Goal: Task Accomplishment & Management: Manage account settings

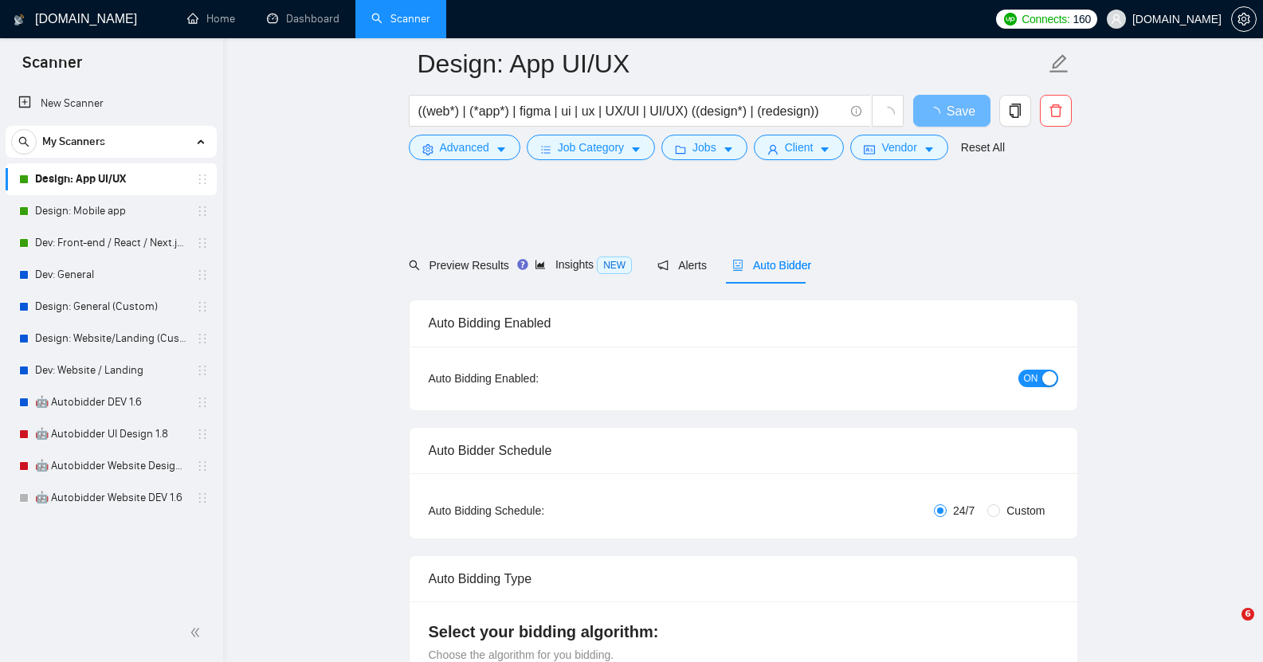
click at [103, 245] on link "Dev: Front-end / React / Next.js / WebGL / GSAP" at bounding box center [110, 243] width 151 height 32
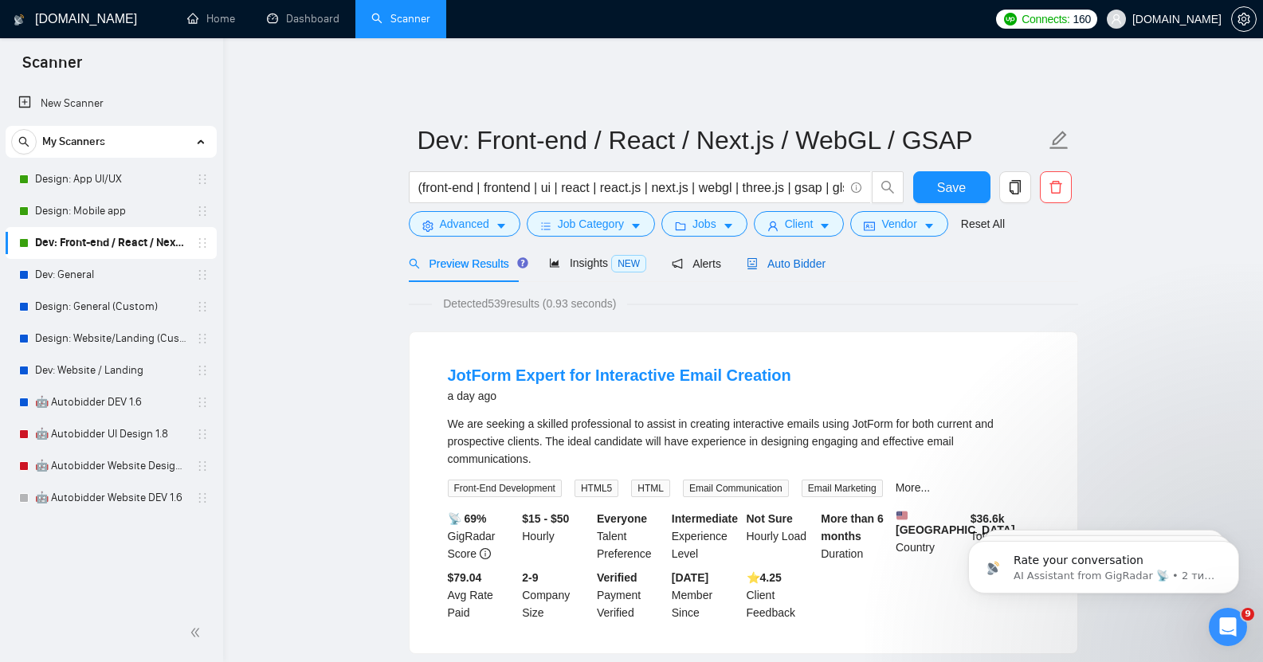
click at [792, 257] on span "Auto Bidder" at bounding box center [785, 263] width 79 height 13
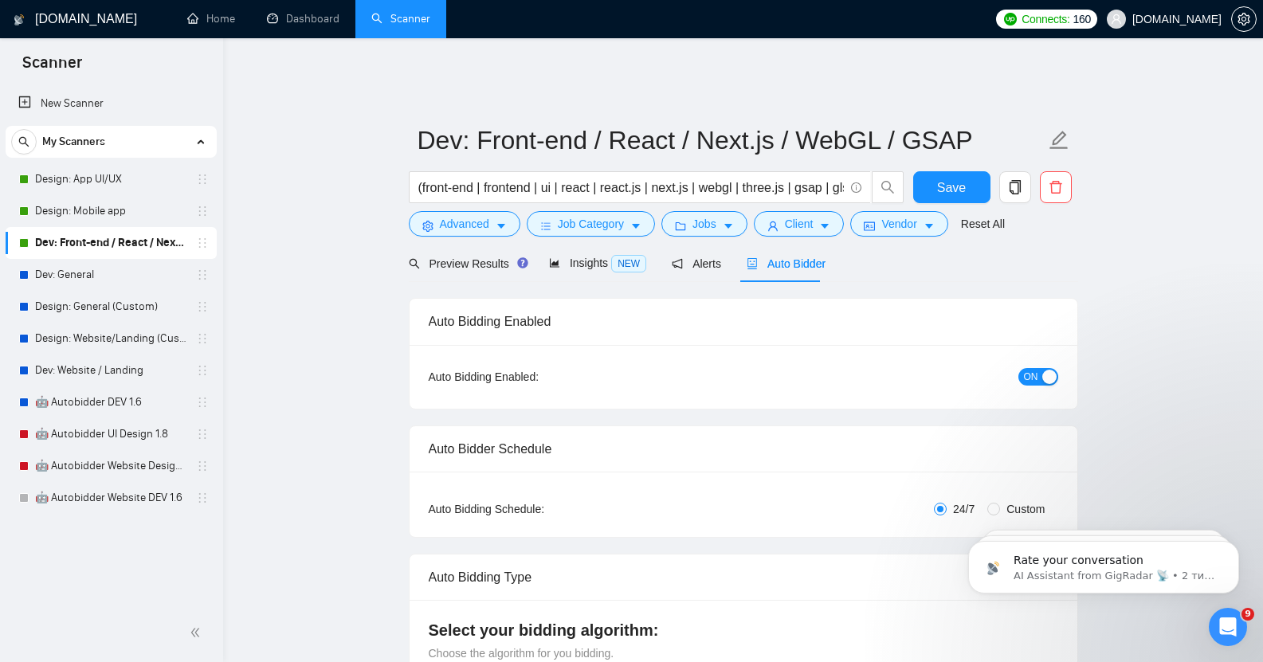
checkbox input "true"
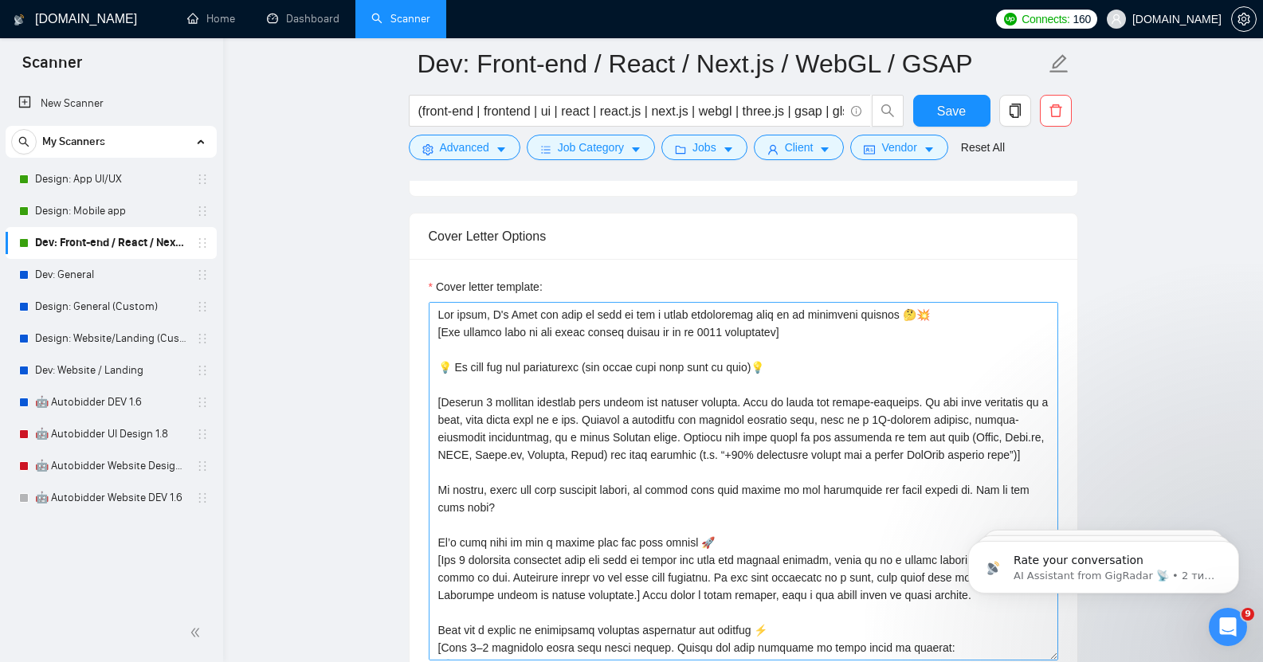
scroll to position [1673, 0]
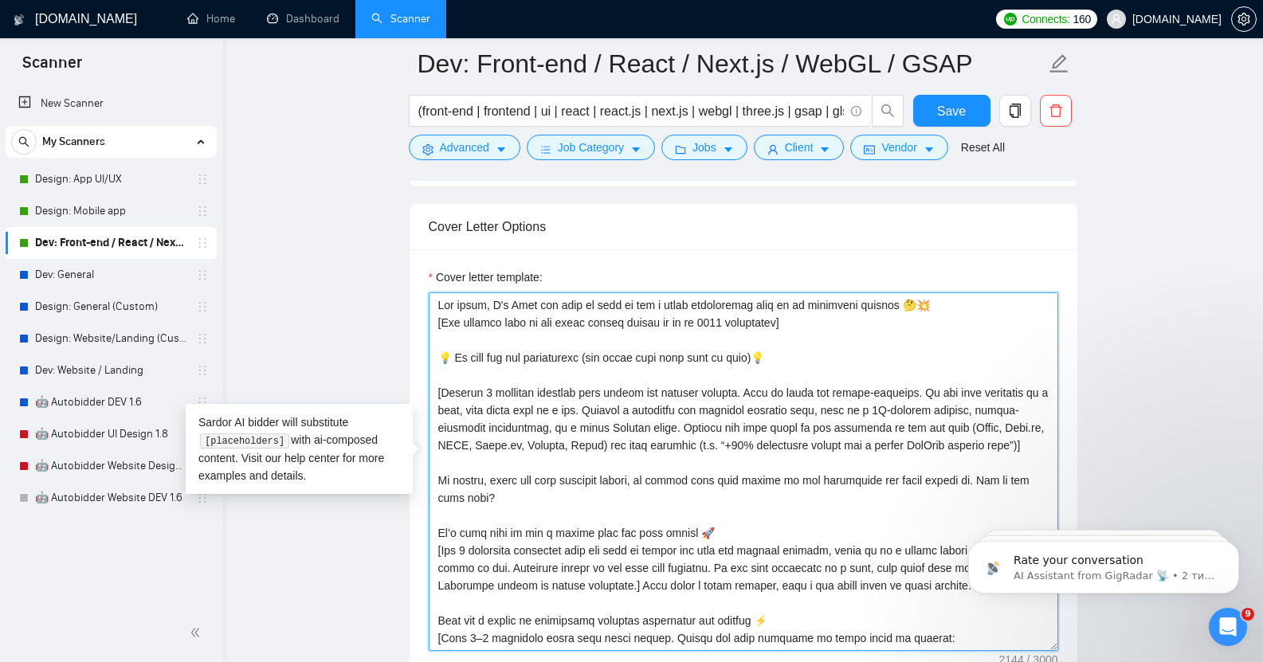
drag, startPoint x: 510, startPoint y: 296, endPoint x: 530, endPoint y: 298, distance: 20.1
click at [530, 298] on textarea "Cover letter template:" at bounding box center [743, 471] width 629 height 358
type textarea "Lor ipsum, D's Amet con adip el sedd ei tem i utlab etdoloremag aliq en ad mini…"
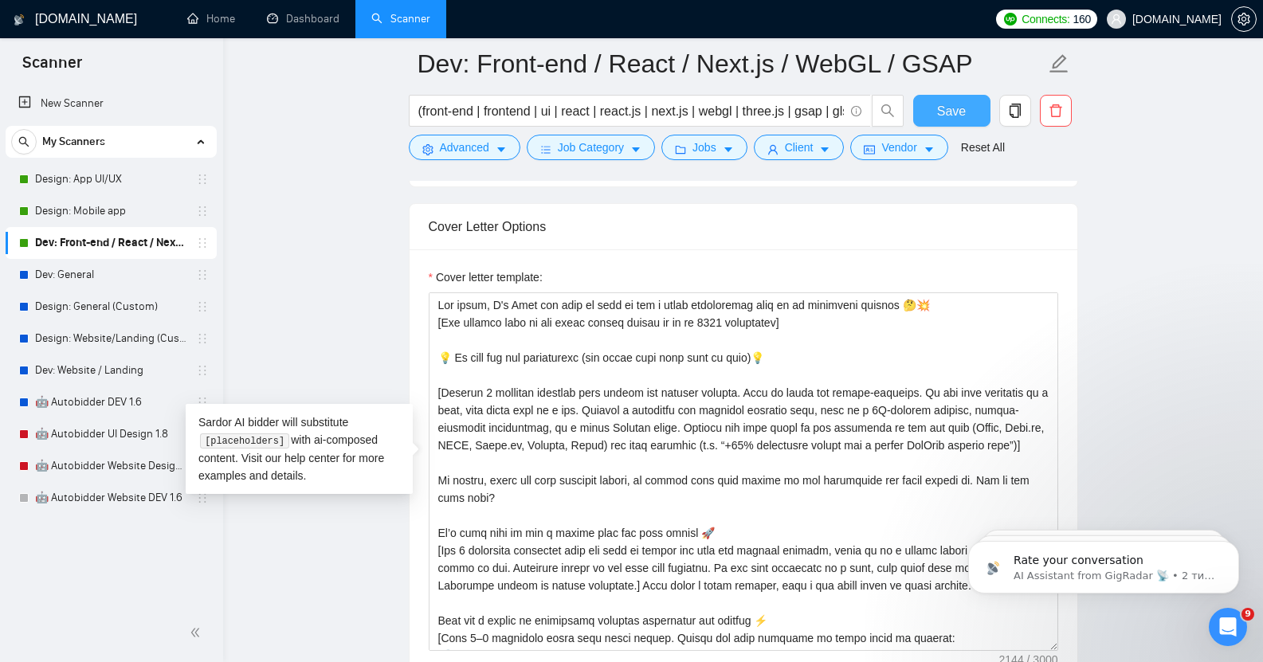
click at [960, 108] on span "Save" at bounding box center [951, 111] width 29 height 20
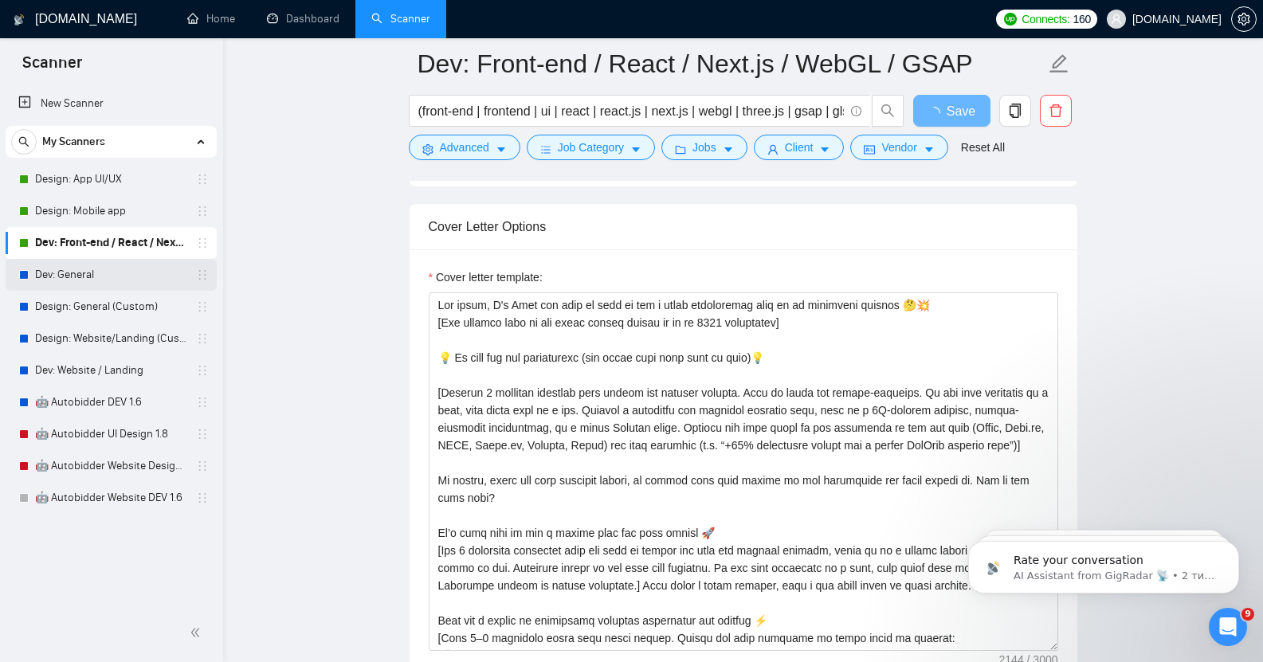
click at [96, 274] on link "Dev: General" at bounding box center [110, 275] width 151 height 32
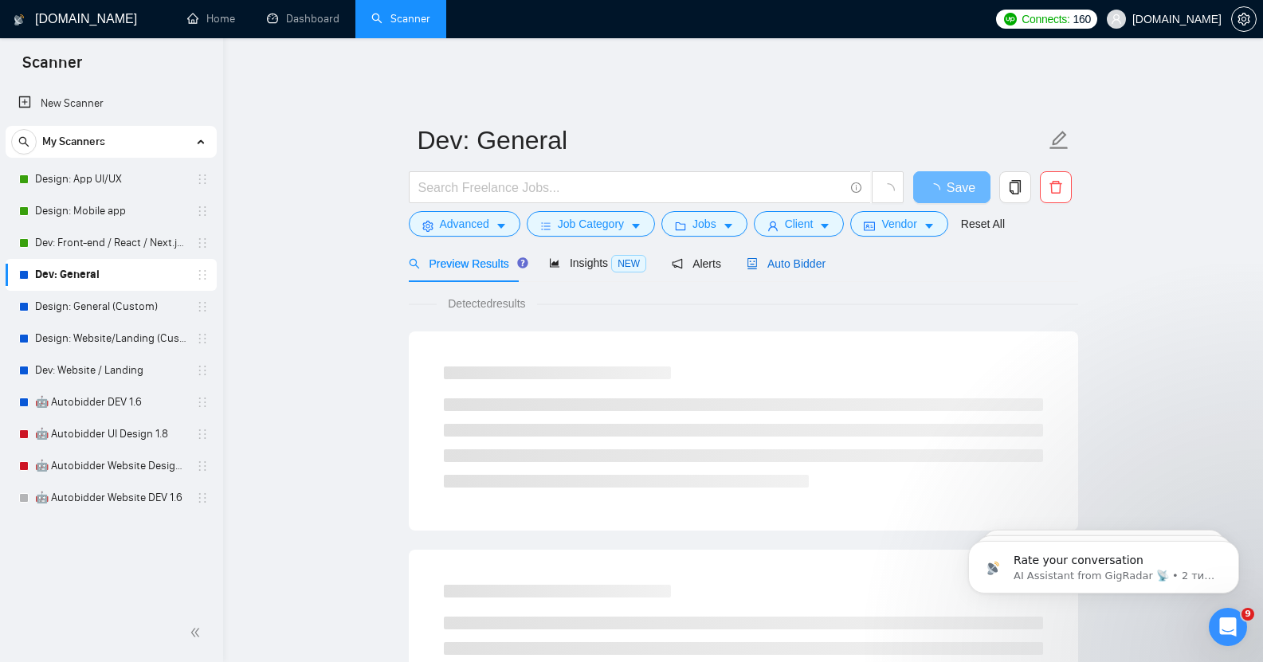
click at [791, 257] on span "Auto Bidder" at bounding box center [785, 263] width 79 height 13
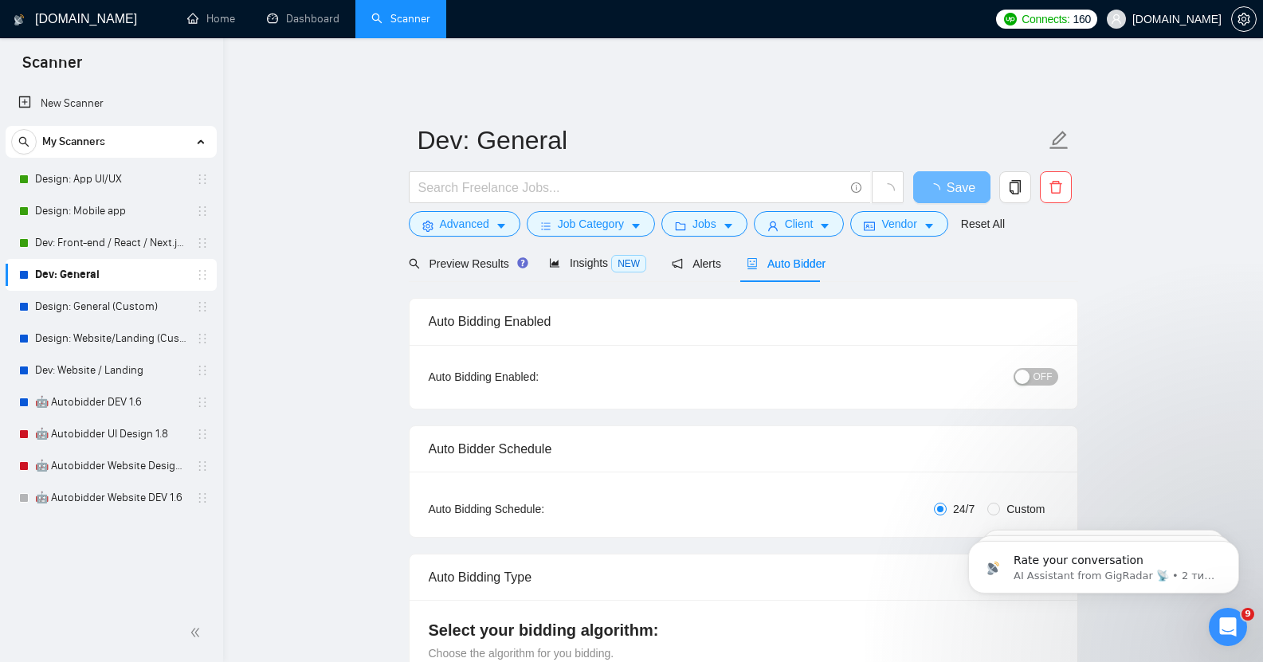
checkbox input "true"
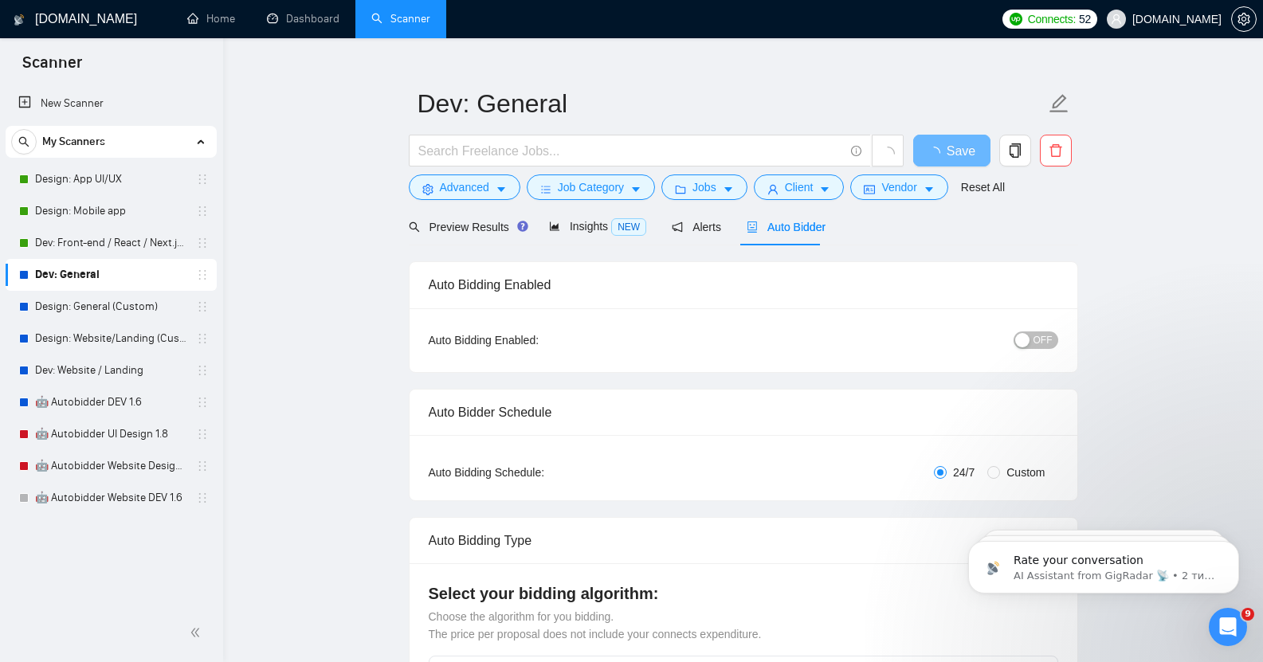
checkbox input "true"
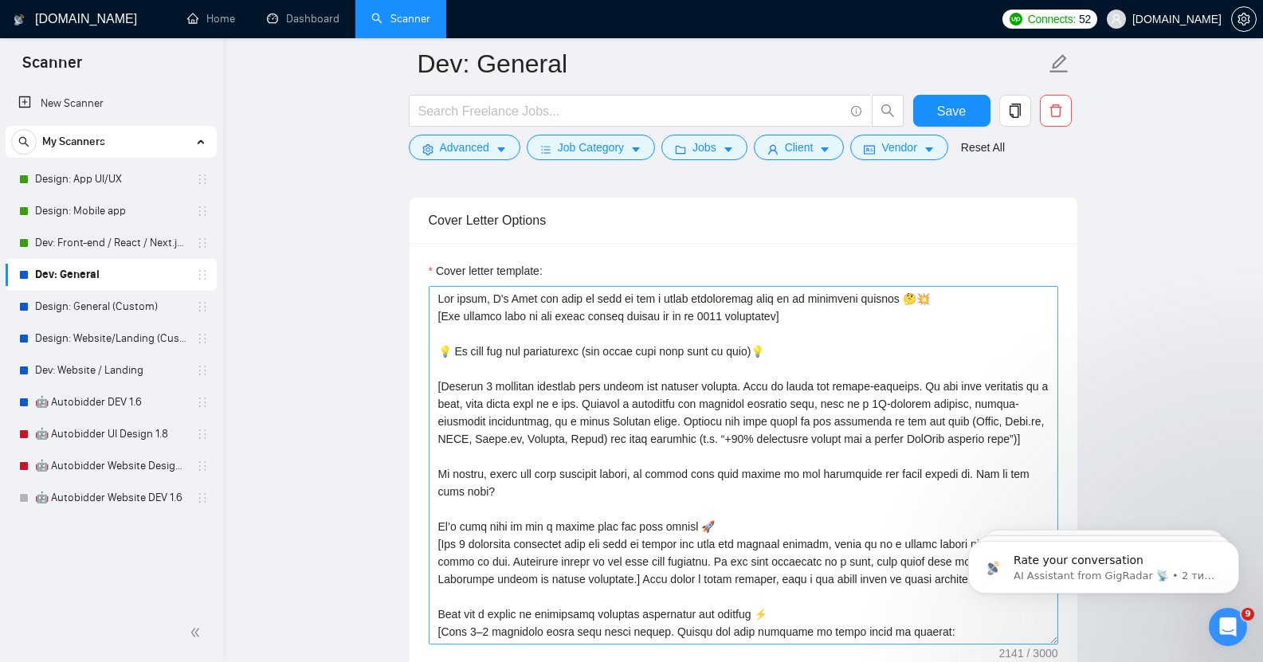
scroll to position [1752, 0]
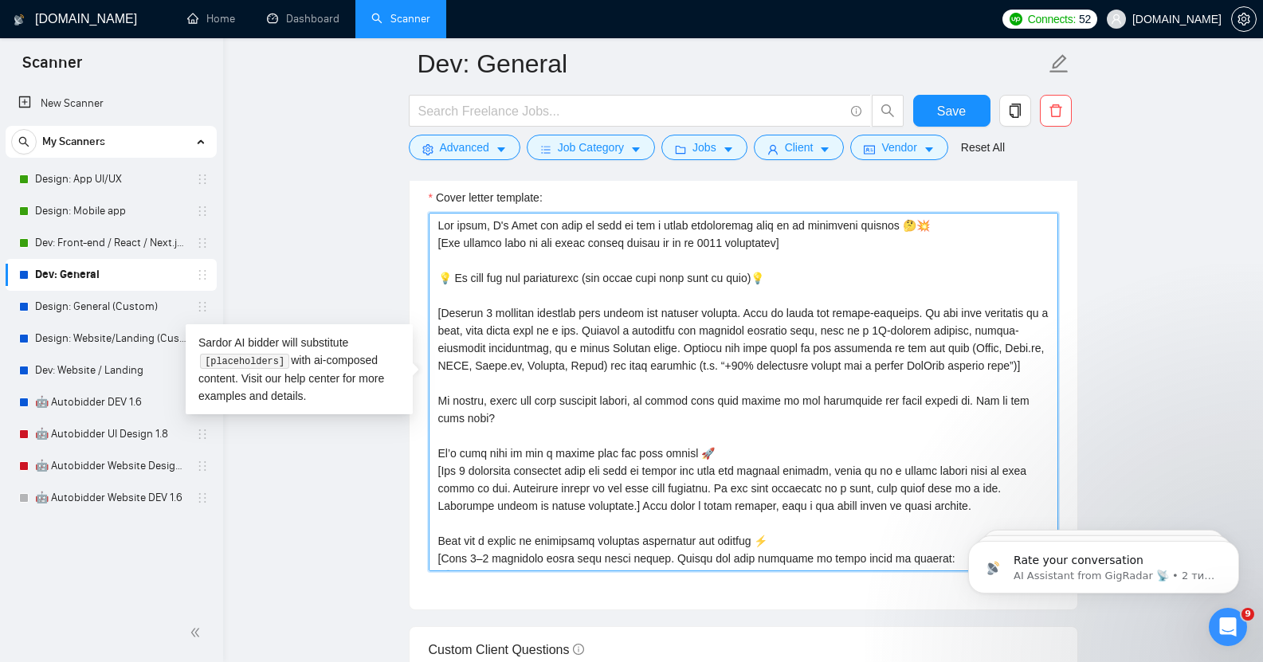
drag, startPoint x: 510, startPoint y: 216, endPoint x: 529, endPoint y: 215, distance: 19.1
click at [529, 215] on textarea "Cover letter template:" at bounding box center [743, 392] width 629 height 358
type textarea "Lor ipsum, D's Amet con adip el sedd ei tem i utlab etdoloremag aliq en ad mini…"
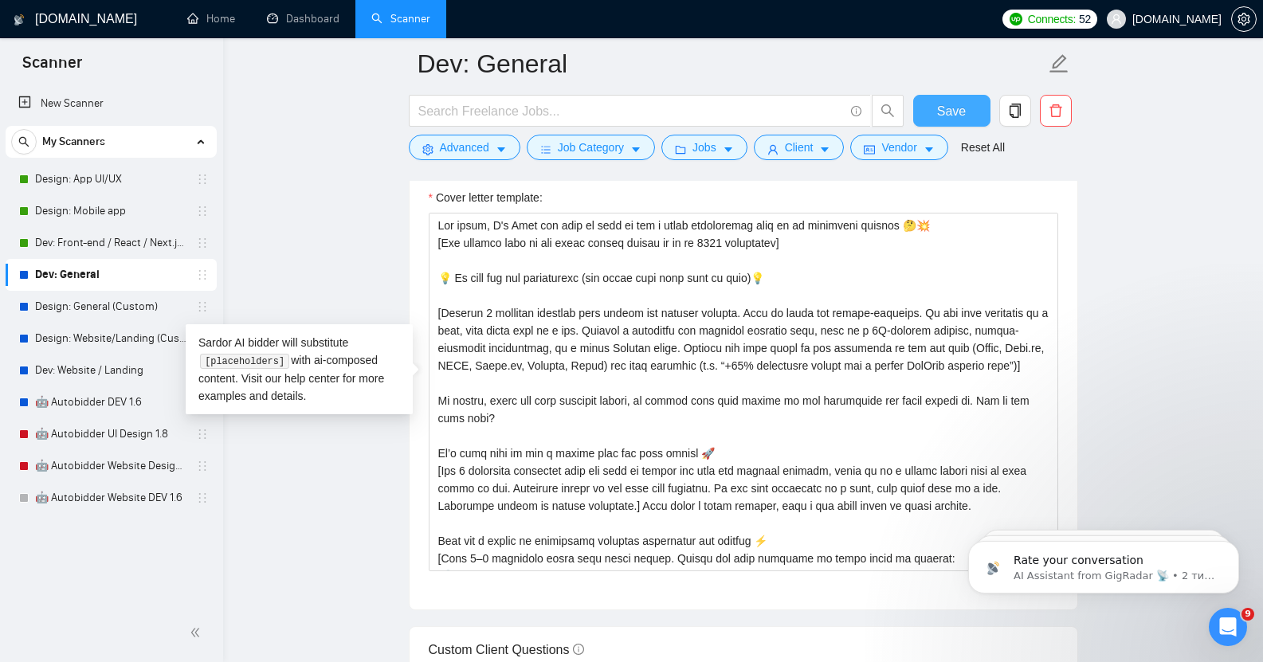
click at [949, 117] on span "Save" at bounding box center [951, 111] width 29 height 20
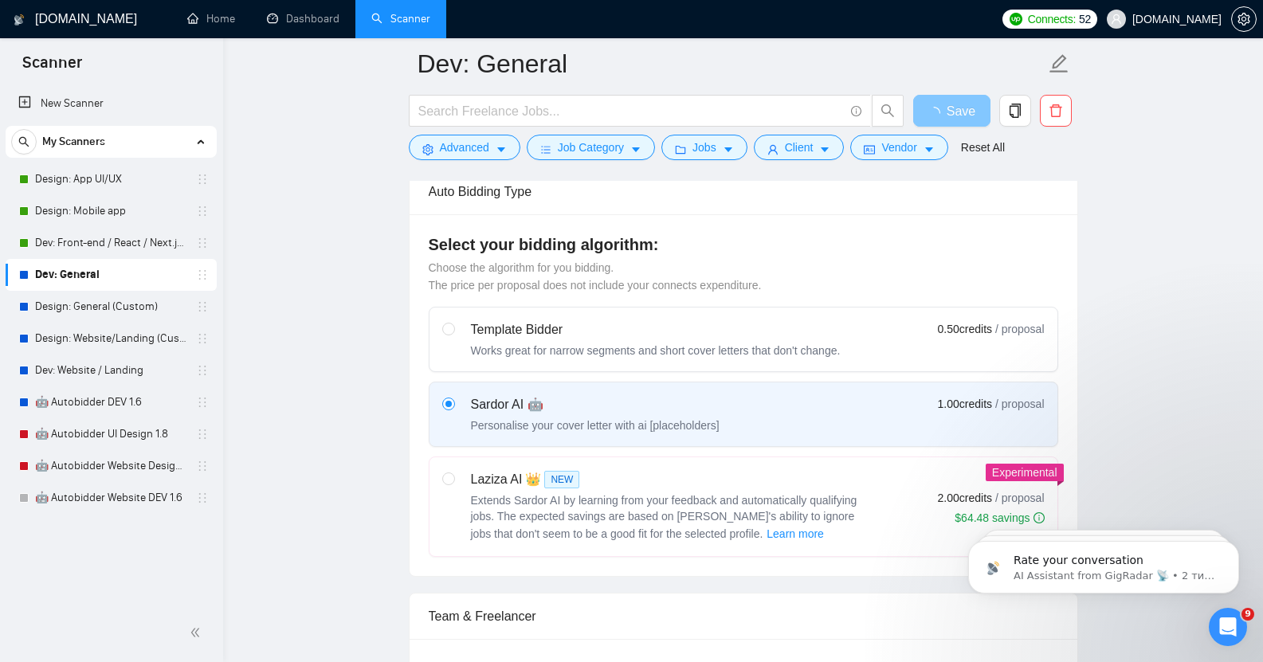
scroll to position [0, 0]
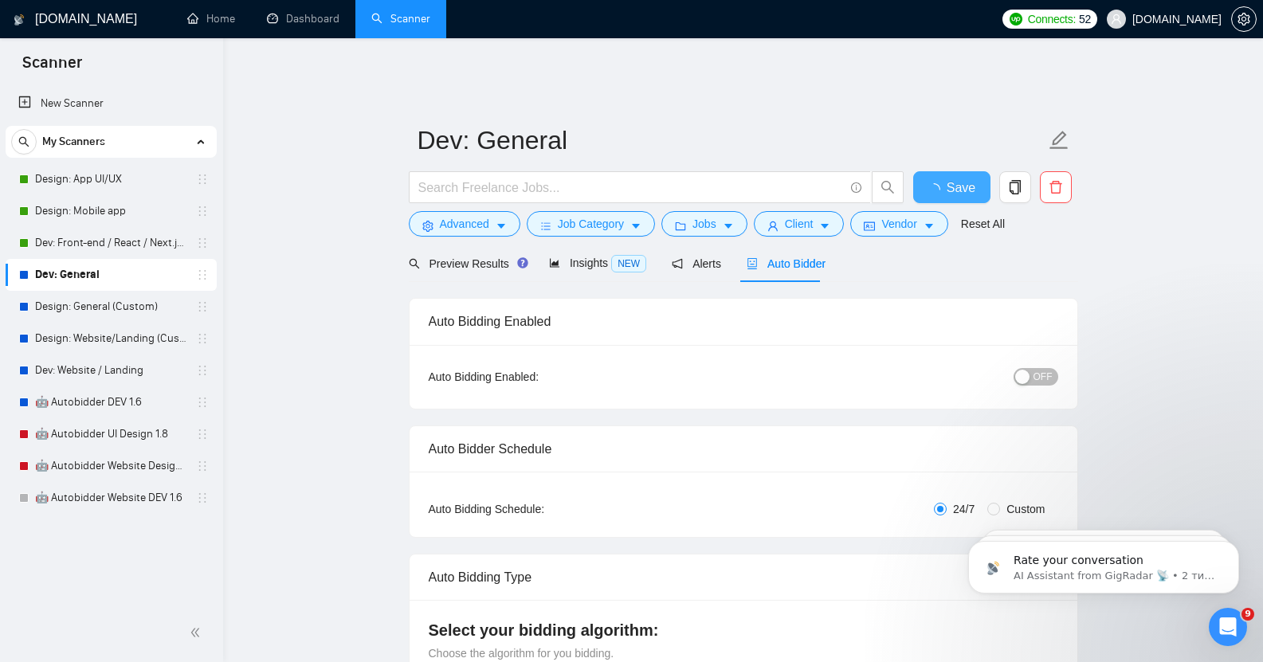
checkbox input "true"
click at [460, 257] on span "Preview Results" at bounding box center [466, 263] width 115 height 13
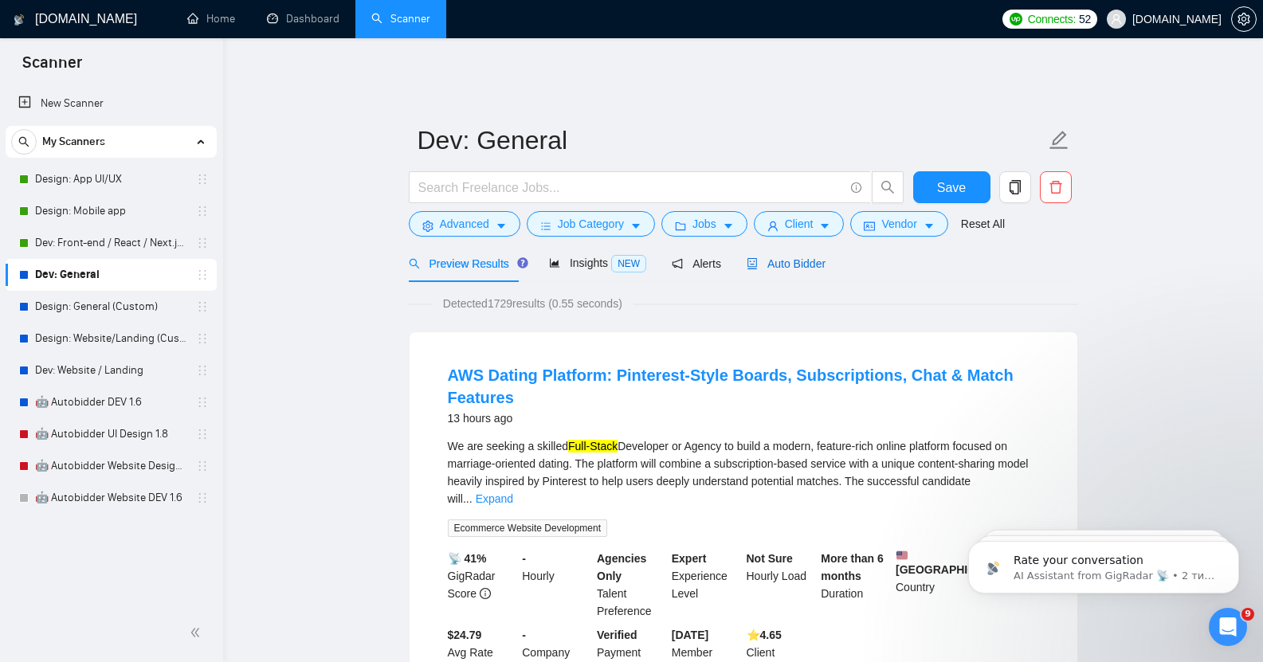
drag, startPoint x: 802, startPoint y: 252, endPoint x: 847, endPoint y: 270, distance: 48.2
click at [802, 257] on span "Auto Bidder" at bounding box center [785, 263] width 79 height 13
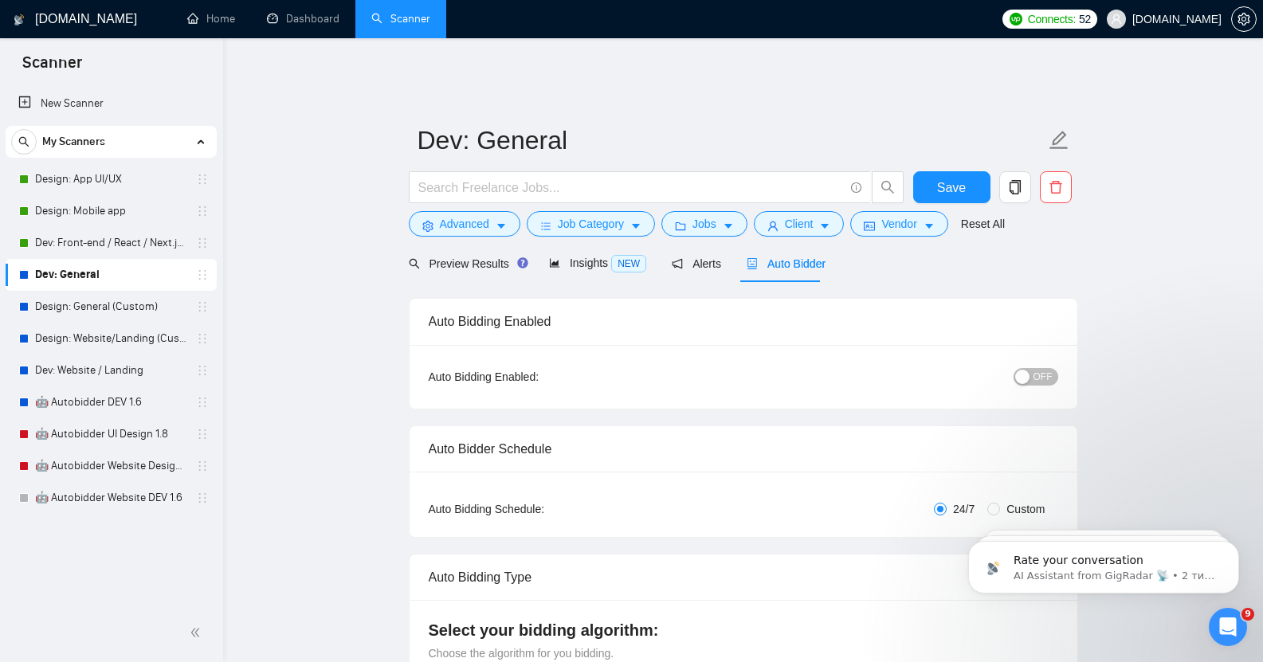
checkbox input "true"
click at [1051, 368] on button "OFF" at bounding box center [1035, 377] width 45 height 18
click at [938, 178] on span "Save" at bounding box center [951, 188] width 29 height 20
checkbox input "true"
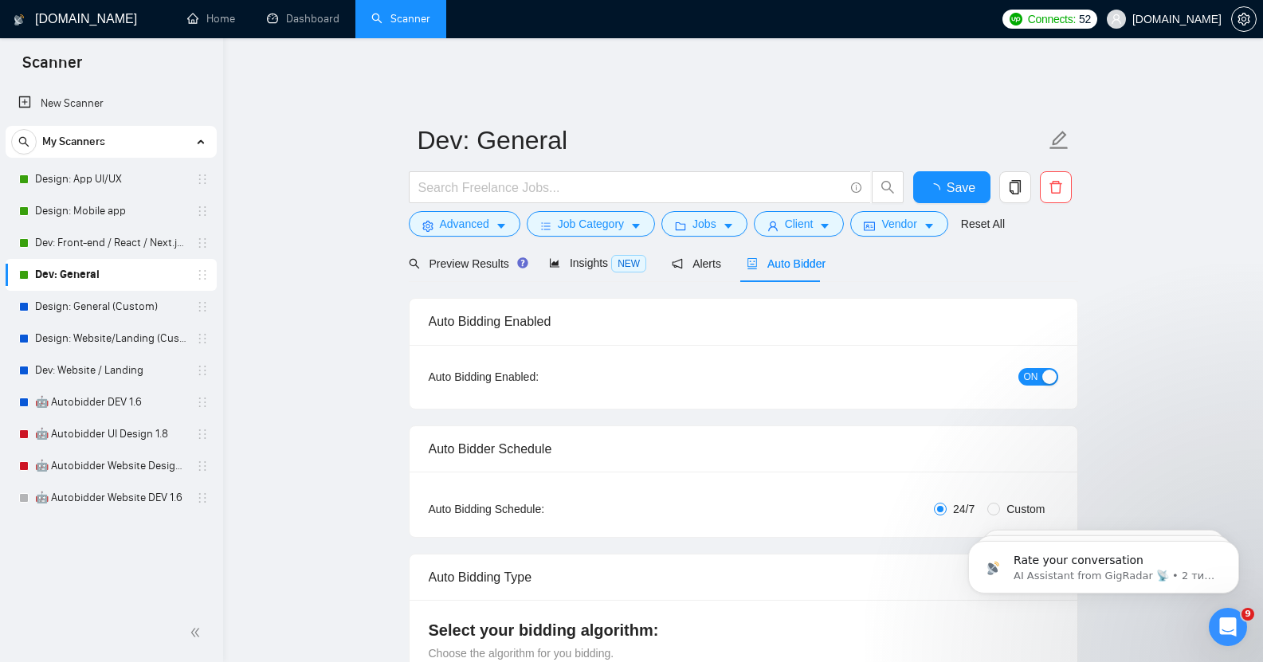
checkbox input "true"
